Goal: Task Accomplishment & Management: Complete application form

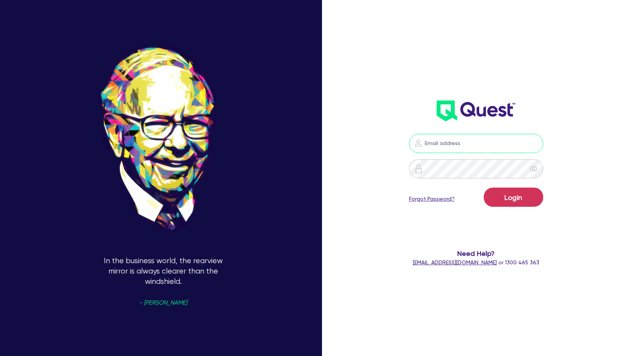
type input "[PERSON_NAME][EMAIL_ADDRESS][DOMAIN_NAME]"
click at [511, 196] on button "Login" at bounding box center [513, 197] width 59 height 19
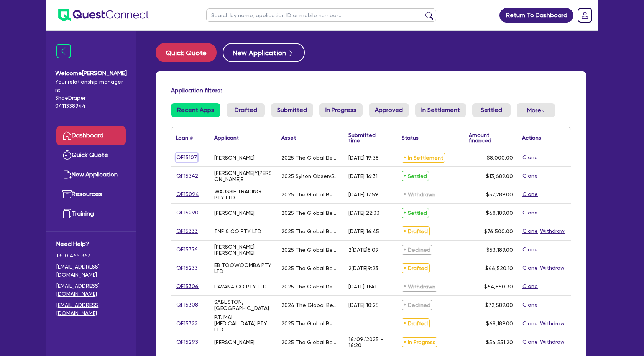
click at [191, 158] on link "QF15107" at bounding box center [186, 157] width 21 height 9
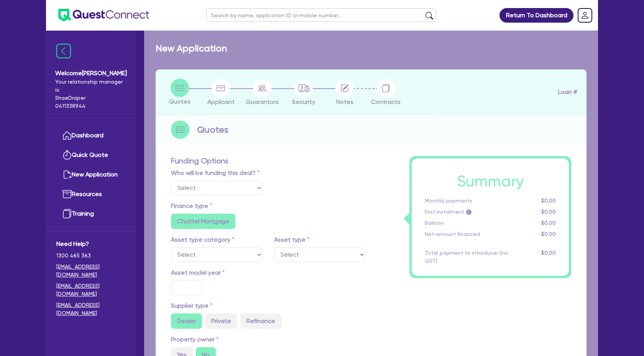
select select "Quest Finance - Own Book"
select select "TERTIARY_ASSETS"
type input "2025"
type input "10,000"
type input "2,000"
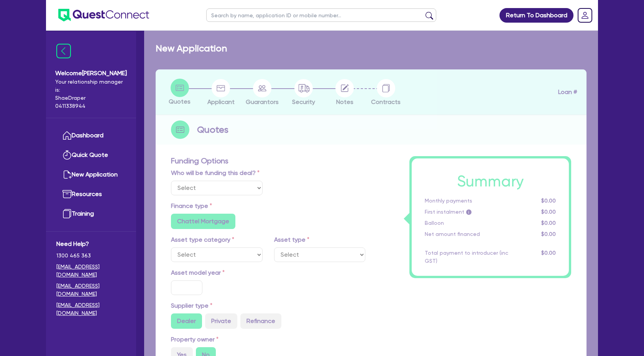
type input "4"
type input "320"
type input "17.95"
select select "BEAUTY_EQUIPMENT"
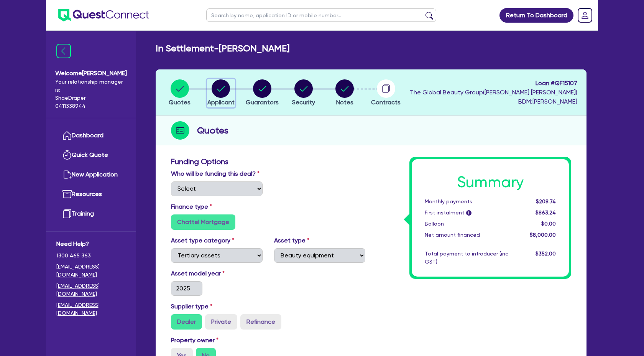
click at [223, 91] on circle "button" at bounding box center [221, 88] width 18 height 18
select select "SOLE_TRADER"
select select "HEALTH_BEAUTY"
select select "OTHER_HEALTH_BEAUTY"
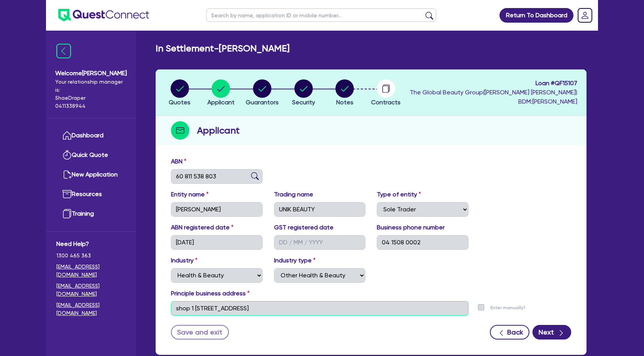
type textarea "0"
drag, startPoint x: 294, startPoint y: 305, endPoint x: 186, endPoint y: 301, distance: 107.9
click at [186, 301] on input "shop 1 [STREET_ADDRESS]" at bounding box center [320, 308] width 298 height 15
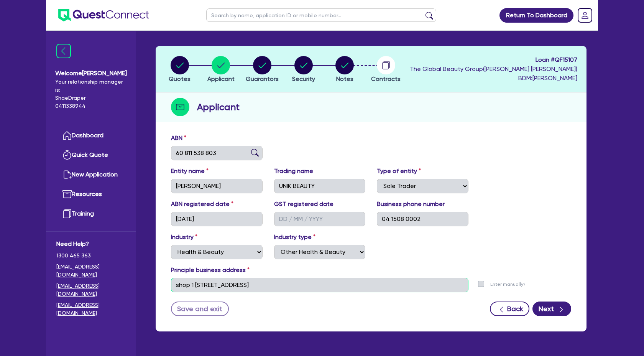
scroll to position [18, 0]
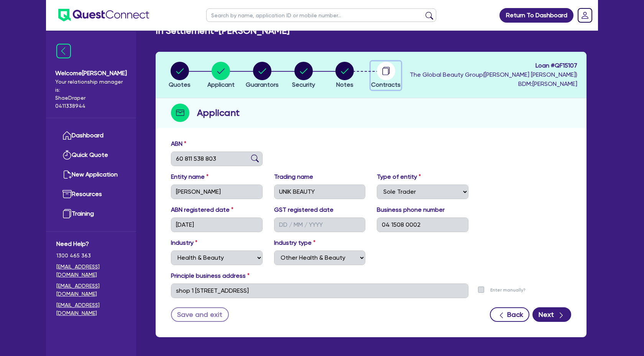
click at [384, 68] on icon "button" at bounding box center [385, 71] width 6 height 7
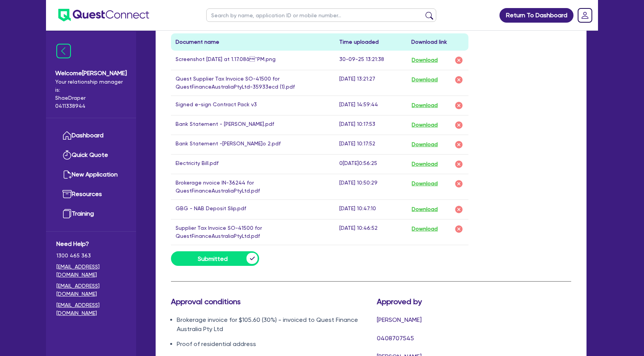
scroll to position [476, 0]
click at [427, 184] on button "Download" at bounding box center [425, 184] width 27 height 10
click at [79, 130] on link "Dashboard" at bounding box center [90, 136] width 69 height 20
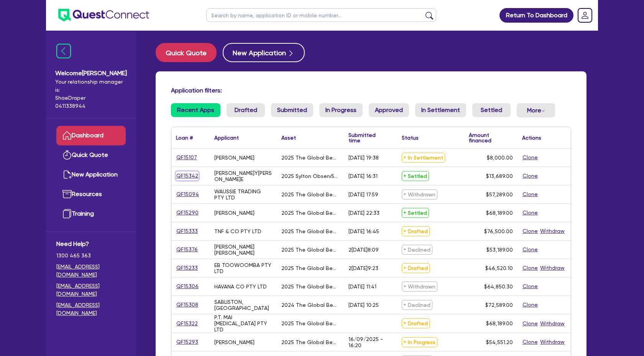
click at [185, 175] on link "QF15342" at bounding box center [187, 175] width 23 height 9
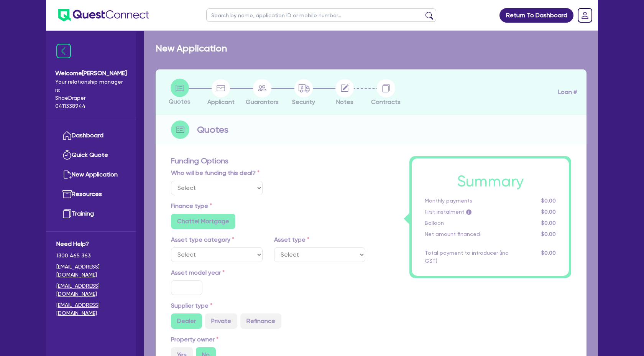
select select "Quest Finance - Own Book"
select select "TERTIARY_ASSETS"
type input "2025"
type input "18,689"
type input "5,000"
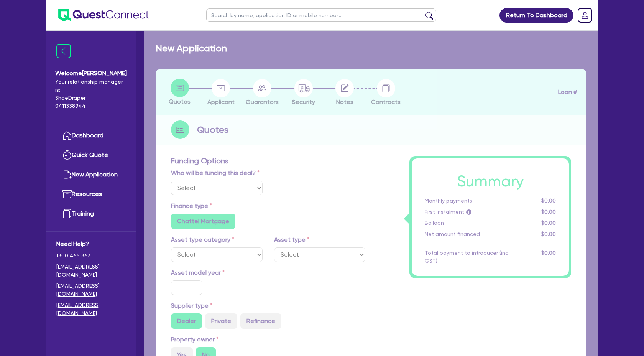
type input "8"
type input "1,095.12"
type input "17.95"
select select "BEAUTY_EQUIPMENT"
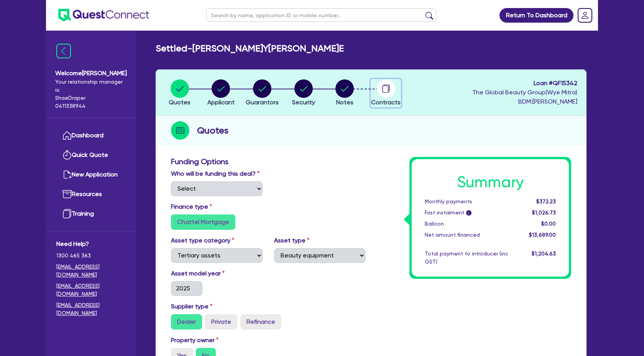
click at [387, 83] on circle "button" at bounding box center [386, 88] width 18 height 18
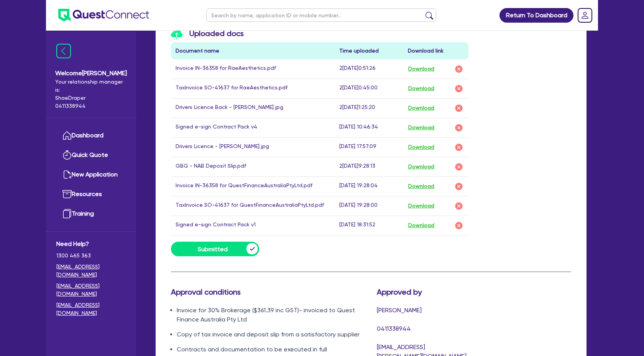
scroll to position [486, 0]
click at [424, 186] on button "Download" at bounding box center [421, 187] width 27 height 10
click at [422, 203] on button "Download" at bounding box center [421, 206] width 27 height 10
click at [102, 127] on link "Dashboard" at bounding box center [90, 136] width 69 height 20
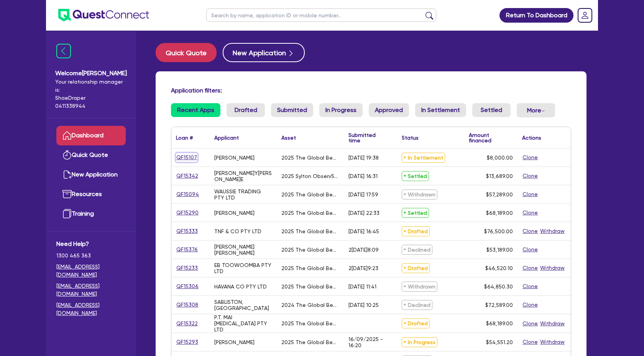
click at [180, 157] on link "QF15107" at bounding box center [186, 157] width 21 height 9
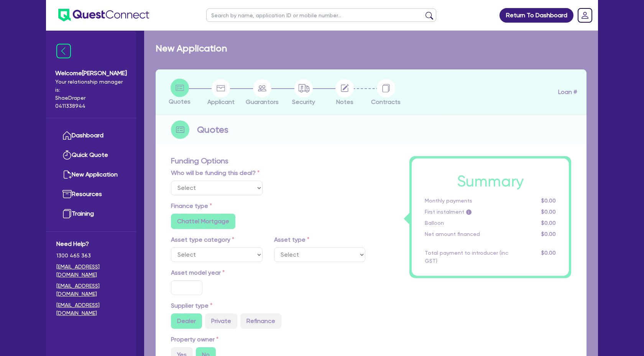
select select "Quest Finance - Own Book"
select select "TERTIARY_ASSETS"
type input "2025"
type input "10,000"
type input "2,000"
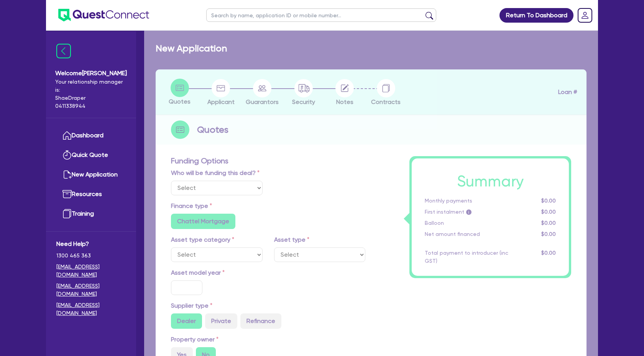
type input "4"
type input "320"
type input "17.95"
select select "BEAUTY_EQUIPMENT"
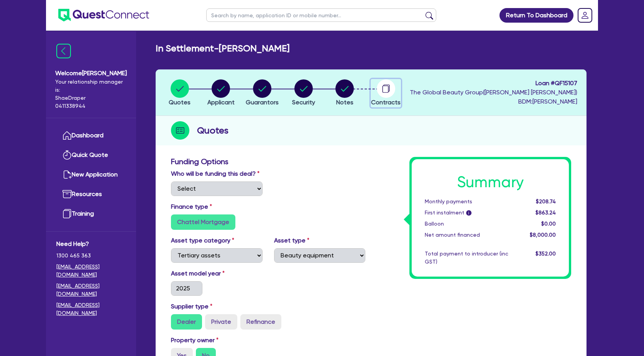
click at [381, 87] on circle "button" at bounding box center [386, 88] width 18 height 18
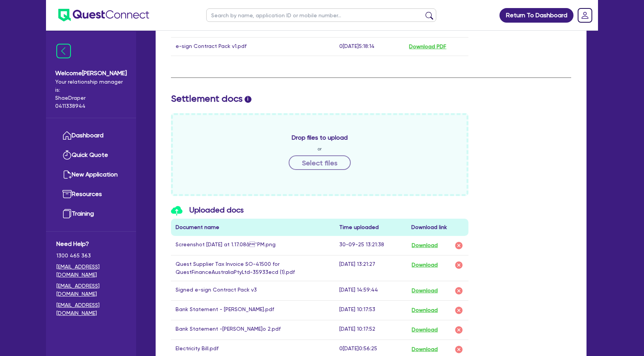
scroll to position [287, 0]
